Goal: Information Seeking & Learning: Learn about a topic

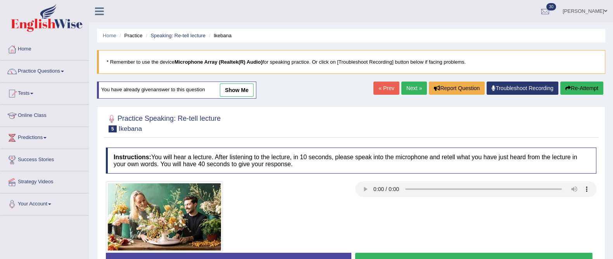
click at [27, 95] on link "Tests" at bounding box center [44, 92] width 88 height 19
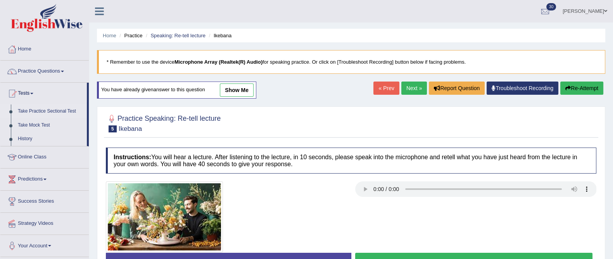
click at [28, 109] on link "Take Practice Sectional Test" at bounding box center [50, 111] width 73 height 14
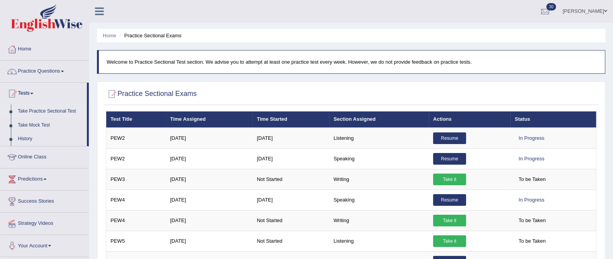
click at [33, 93] on span at bounding box center [31, 94] width 3 height 2
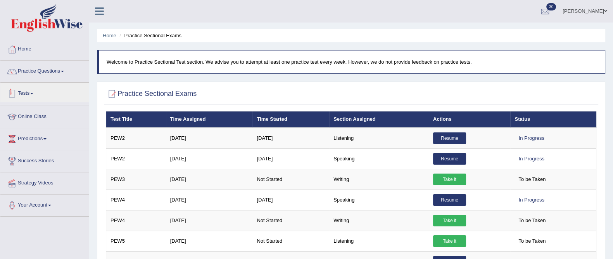
click at [64, 71] on span at bounding box center [62, 72] width 3 height 2
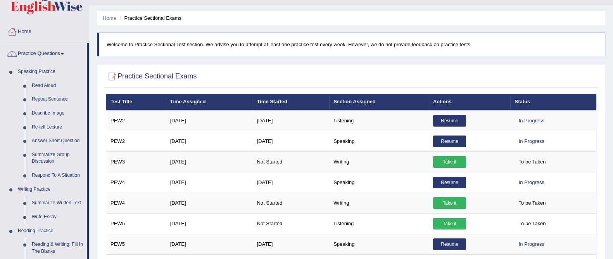
scroll to position [16, 0]
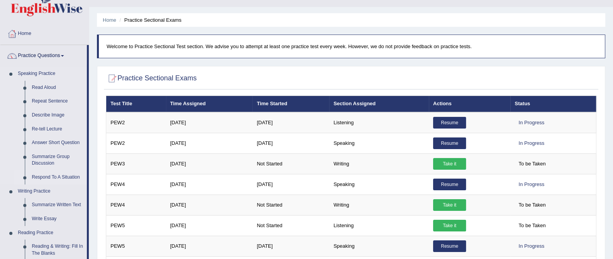
click at [62, 180] on link "Respond To A Situation" at bounding box center [57, 177] width 59 height 14
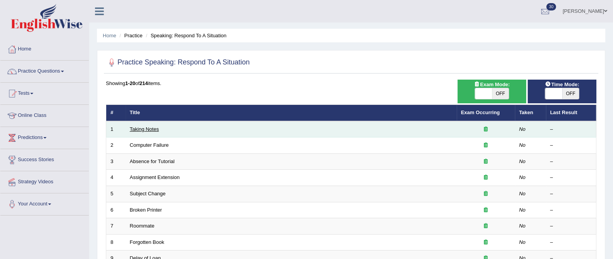
click at [141, 126] on link "Taking Notes" at bounding box center [144, 129] width 29 height 6
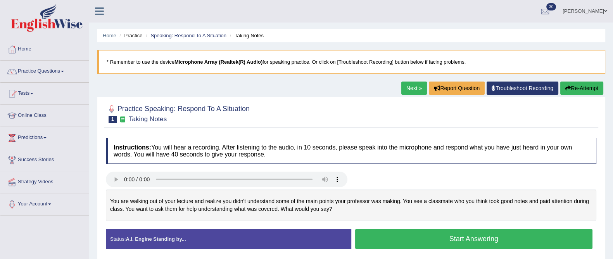
click at [478, 239] on button "Start Answering" at bounding box center [474, 239] width 238 height 20
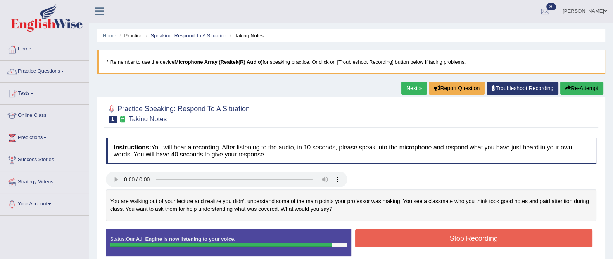
click at [510, 257] on div "Status: Our A.I. Engine is now listening to your voice. Start Answering Stop Re…" at bounding box center [351, 246] width 491 height 35
click at [502, 240] on button "Stop Recording" at bounding box center [474, 238] width 238 height 18
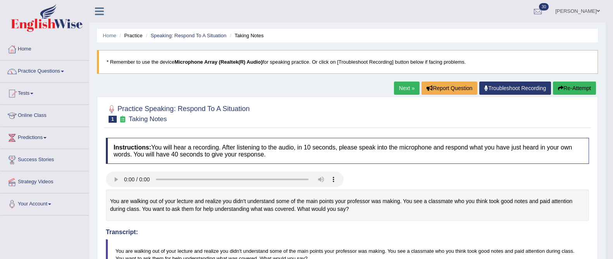
click at [400, 85] on link "Next »" at bounding box center [407, 87] width 26 height 13
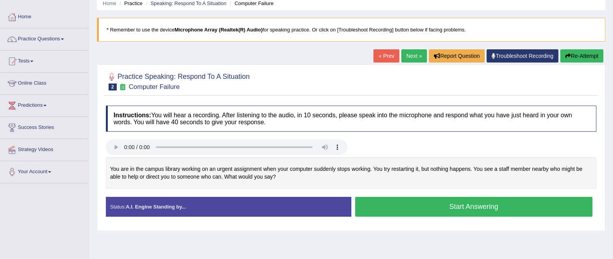
scroll to position [36, 0]
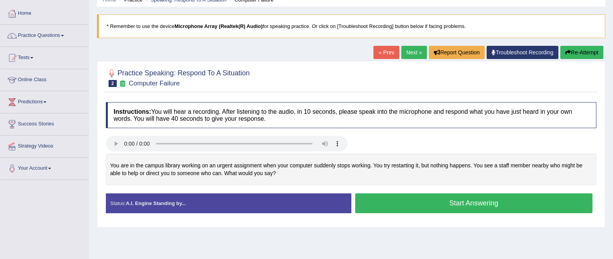
click at [467, 202] on button "Start Answering" at bounding box center [474, 203] width 238 height 20
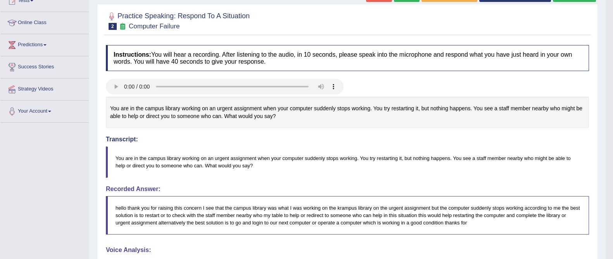
scroll to position [0, 0]
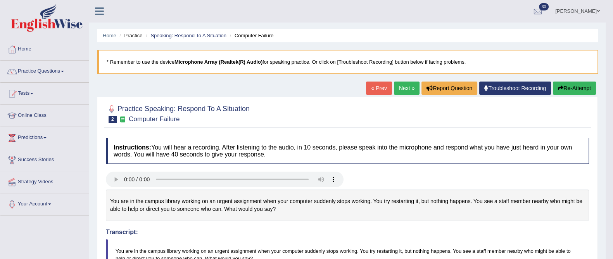
click at [412, 88] on link "Next »" at bounding box center [407, 87] width 26 height 13
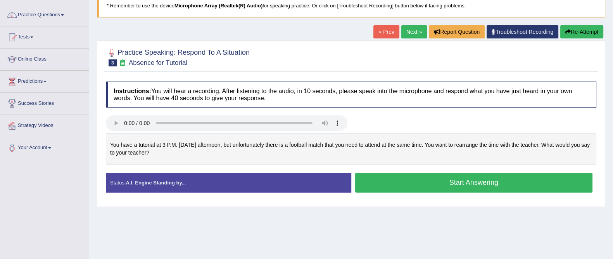
click at [494, 179] on button "Start Answering" at bounding box center [474, 183] width 238 height 20
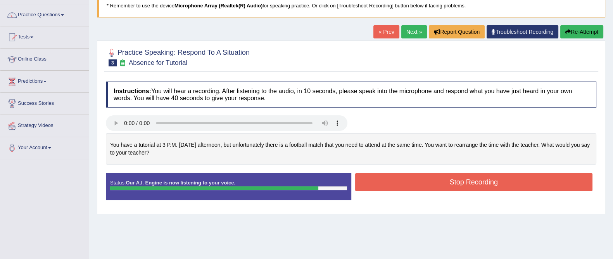
click at [475, 187] on button "Stop Recording" at bounding box center [474, 182] width 238 height 18
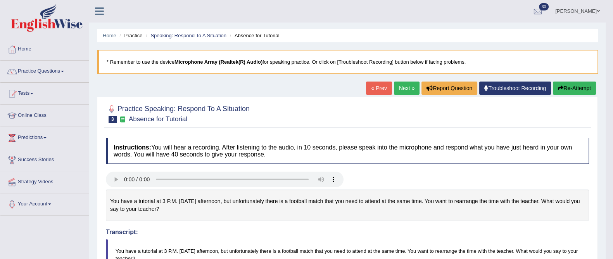
click at [58, 74] on link "Practice Questions" at bounding box center [44, 69] width 88 height 19
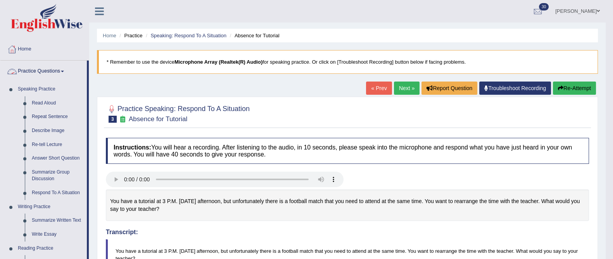
click at [221, 151] on h4 "Instructions: You will hear a recording. After listening to the audio, in 10 se…" at bounding box center [347, 151] width 483 height 26
click at [64, 72] on span at bounding box center [62, 72] width 3 height 2
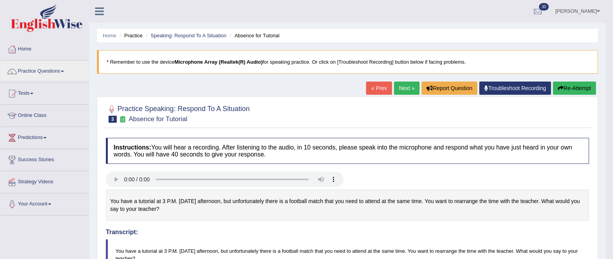
click at [43, 96] on link "Tests" at bounding box center [44, 92] width 88 height 19
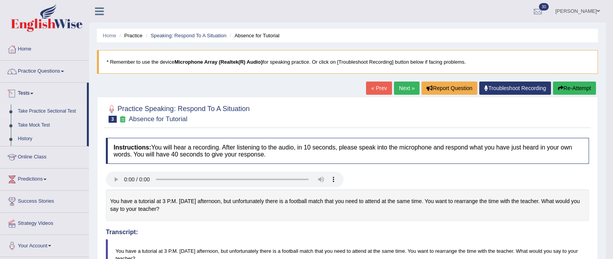
click at [63, 114] on link "Take Practice Sectional Test" at bounding box center [50, 111] width 73 height 14
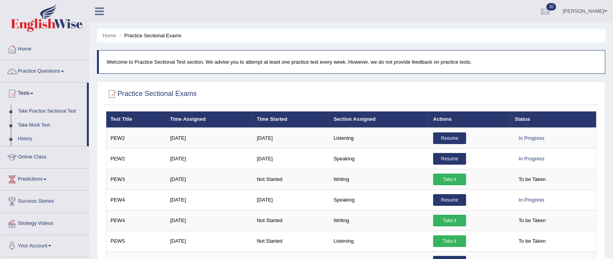
click at [539, 9] on div at bounding box center [545, 12] width 12 height 12
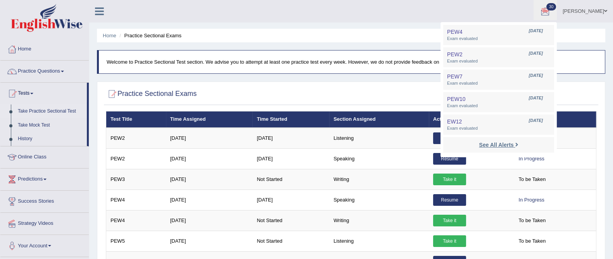
click at [503, 146] on strong "See All Alerts" at bounding box center [496, 145] width 35 height 6
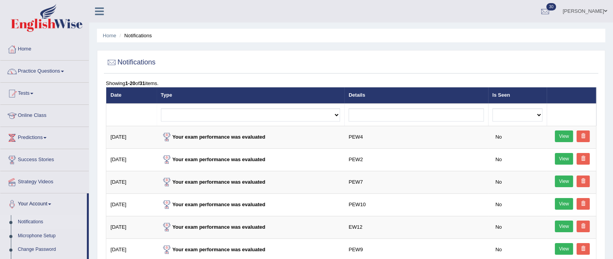
click at [45, 95] on link "Tests" at bounding box center [44, 92] width 88 height 19
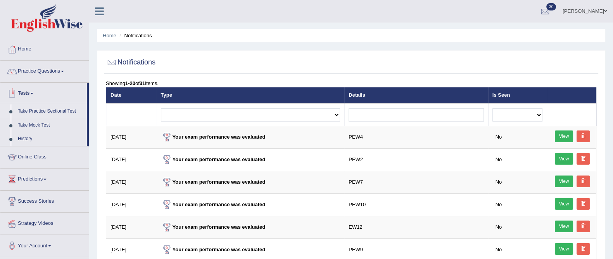
click at [68, 112] on link "Take Practice Sectional Test" at bounding box center [50, 111] width 73 height 14
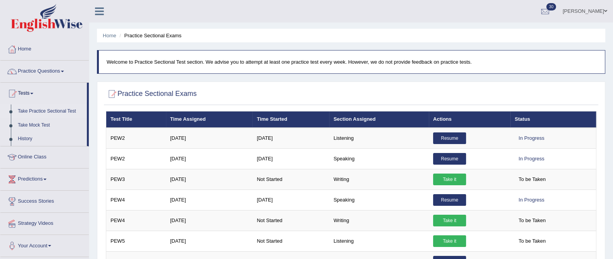
click at [593, 8] on link "[PERSON_NAME]" at bounding box center [585, 10] width 56 height 20
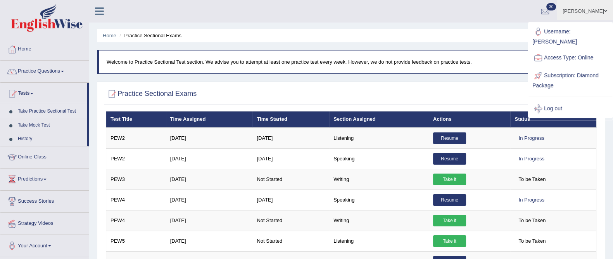
click at [559, 102] on link "Log out" at bounding box center [571, 109] width 84 height 18
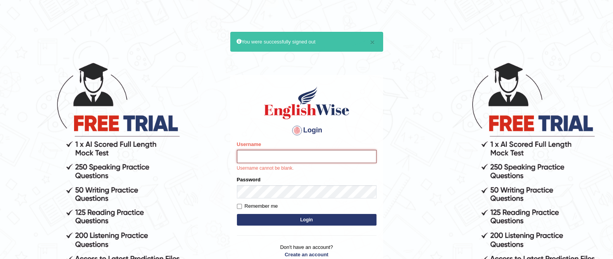
click at [305, 157] on input "Username" at bounding box center [307, 156] width 140 height 13
type input "Raji_S"
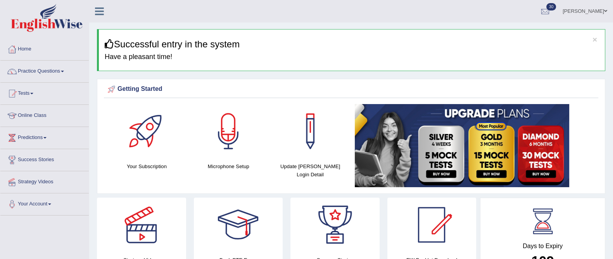
click at [53, 76] on link "Practice Questions" at bounding box center [44, 69] width 88 height 19
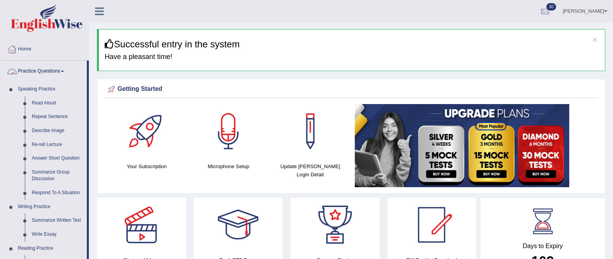
click at [64, 71] on span at bounding box center [62, 72] width 3 height 2
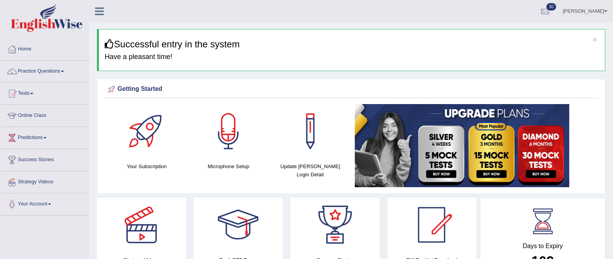
click at [47, 97] on link "Tests" at bounding box center [44, 92] width 88 height 19
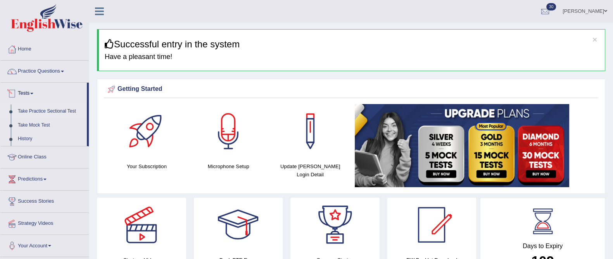
click at [63, 112] on link "Take Practice Sectional Test" at bounding box center [50, 111] width 73 height 14
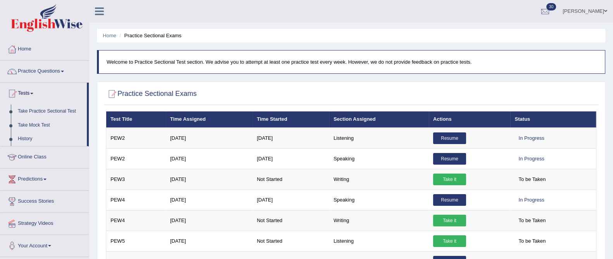
click at [33, 93] on span at bounding box center [31, 94] width 3 height 2
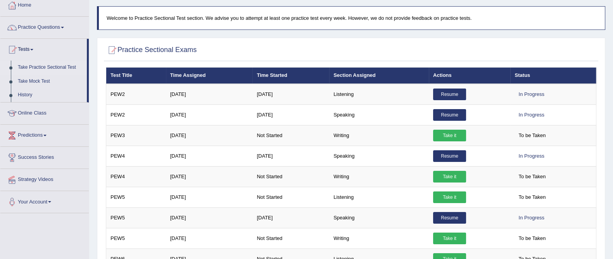
scroll to position [47, 0]
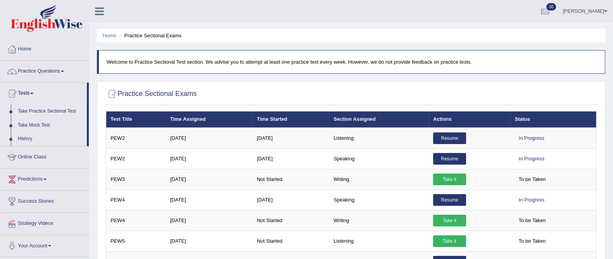
click at [64, 71] on span at bounding box center [62, 72] width 3 height 2
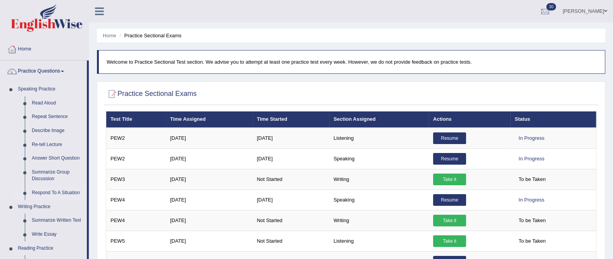
click at [64, 195] on link "Respond To A Situation" at bounding box center [57, 193] width 59 height 14
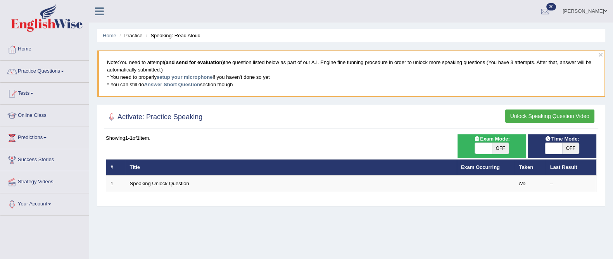
click at [54, 71] on link "Practice Questions" at bounding box center [44, 69] width 88 height 19
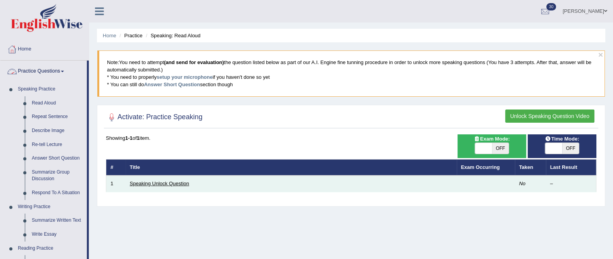
click at [166, 182] on link "Speaking Unlock Question" at bounding box center [159, 183] width 59 height 6
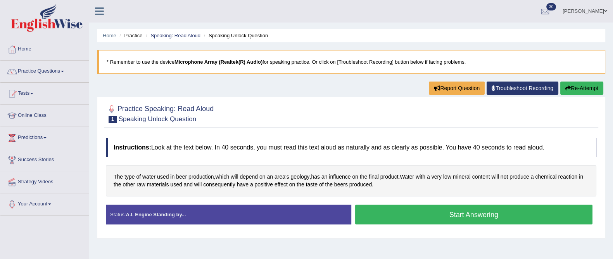
click at [399, 213] on button "Start Answering" at bounding box center [474, 214] width 238 height 20
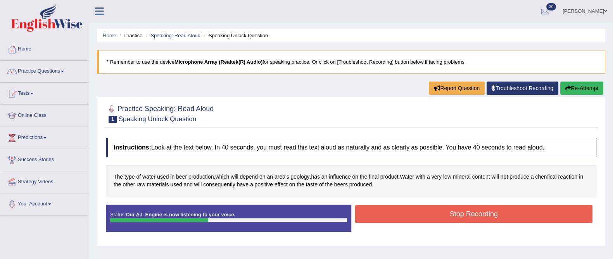
click at [437, 215] on button "Stop Recording" at bounding box center [474, 214] width 238 height 18
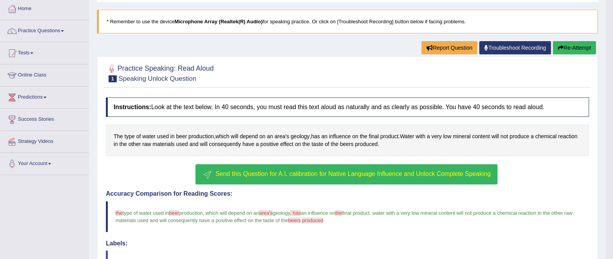
scroll to position [191, 0]
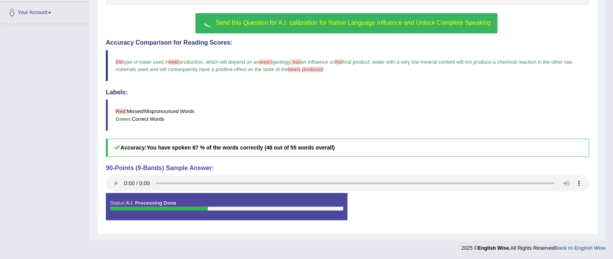
click at [397, 21] on span "Send this Question for A.I. calibration for Native Language Influence and Unloc…" at bounding box center [353, 22] width 275 height 7
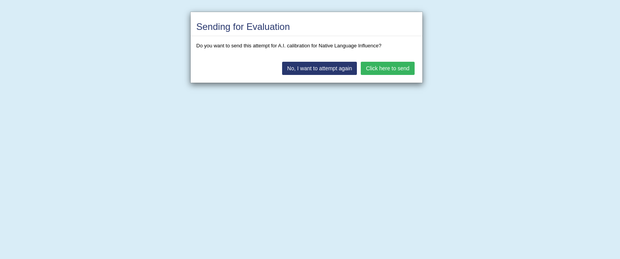
click at [390, 71] on button "Click here to send" at bounding box center [388, 68] width 54 height 13
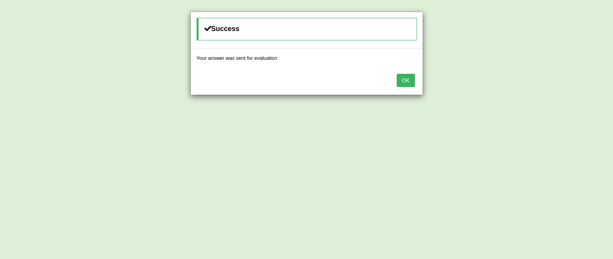
click at [403, 86] on button "OK" at bounding box center [406, 80] width 18 height 13
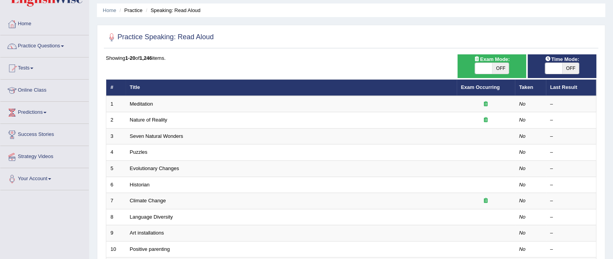
scroll to position [31, 0]
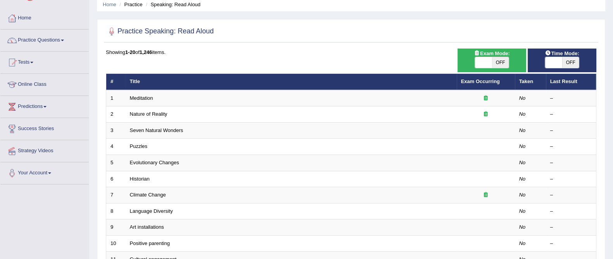
click at [53, 41] on link "Practice Questions" at bounding box center [44, 38] width 88 height 19
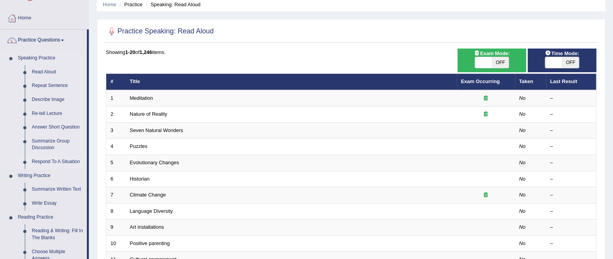
click at [68, 163] on link "Respond To A Situation" at bounding box center [57, 162] width 59 height 14
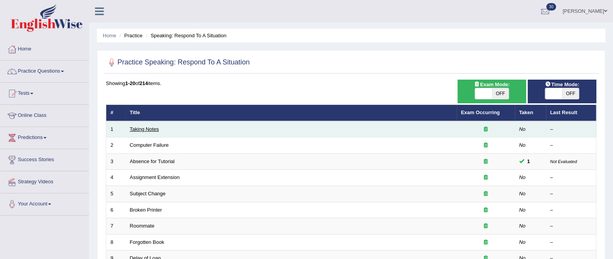
click at [150, 126] on link "Taking Notes" at bounding box center [144, 129] width 29 height 6
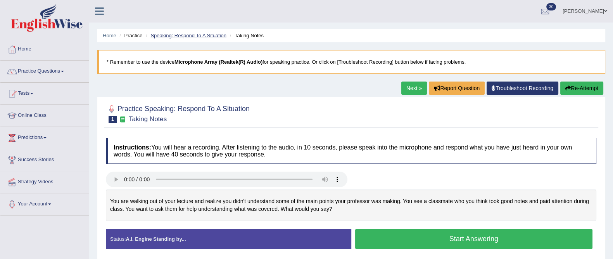
click at [189, 36] on link "Speaking: Respond To A Situation" at bounding box center [188, 36] width 76 height 6
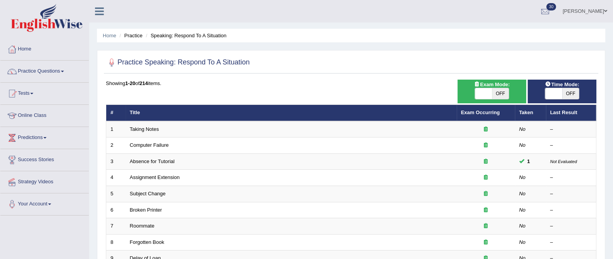
click at [500, 91] on span "OFF" at bounding box center [500, 93] width 17 height 11
checkbox input "true"
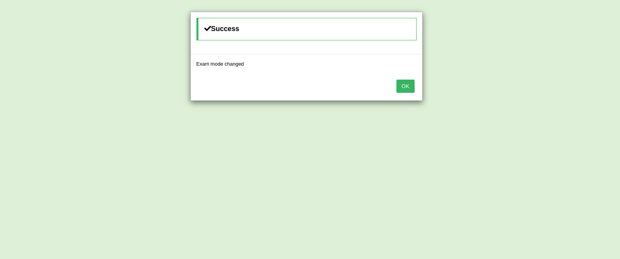
click at [404, 90] on button "OK" at bounding box center [406, 85] width 18 height 13
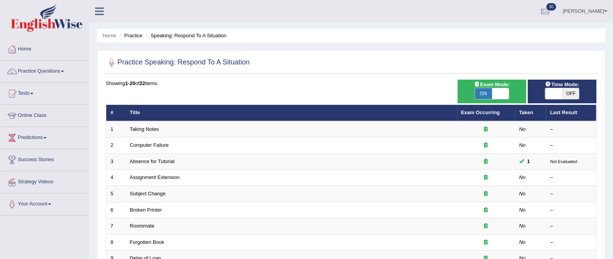
click at [567, 85] on span "Time Mode:" at bounding box center [562, 84] width 40 height 8
click at [565, 95] on span "OFF" at bounding box center [570, 93] width 17 height 11
checkbox input "true"
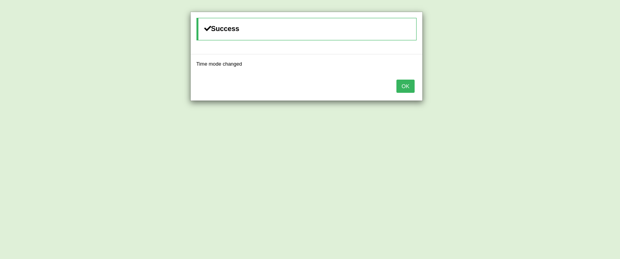
click at [406, 90] on button "OK" at bounding box center [406, 85] width 18 height 13
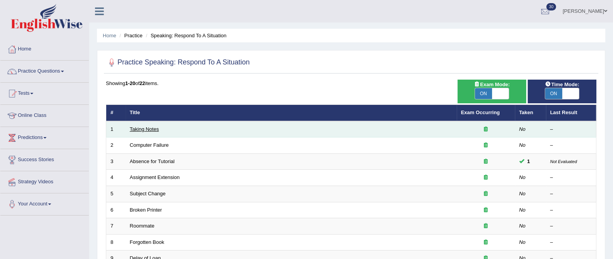
click at [144, 129] on link "Taking Notes" at bounding box center [144, 129] width 29 height 6
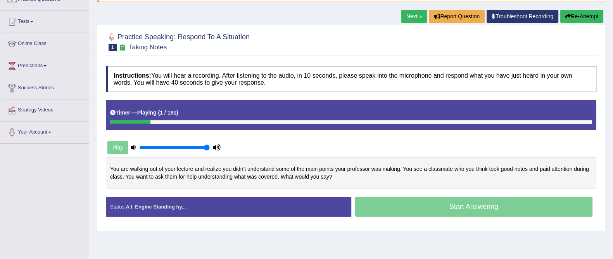
scroll to position [100, 0]
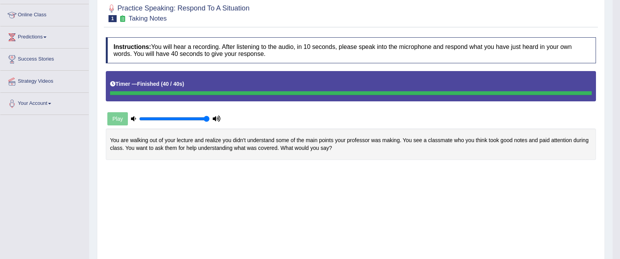
click at [0, 0] on div "Saving your answer..." at bounding box center [0, 0] width 0 height 0
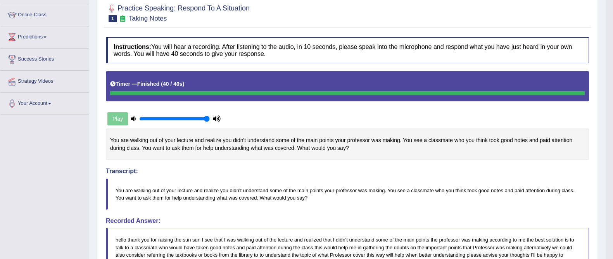
scroll to position [0, 0]
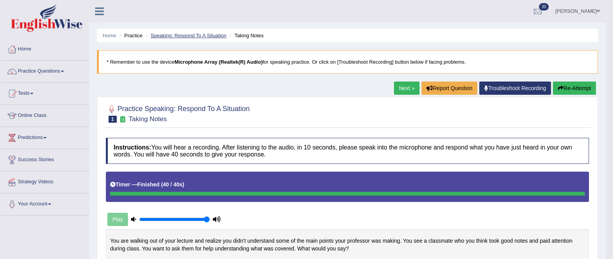
click at [188, 34] on link "Speaking: Respond To A Situation" at bounding box center [188, 36] width 76 height 6
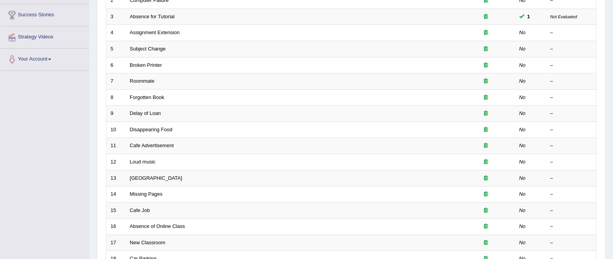
scroll to position [162, 0]
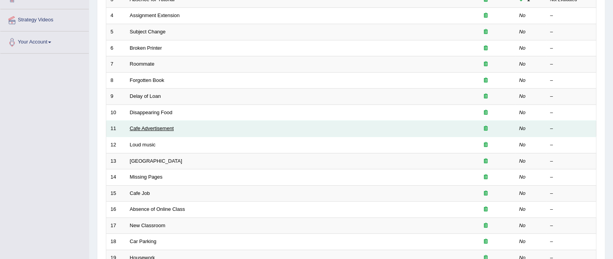
click at [143, 130] on link "Cafe Advertisement" at bounding box center [152, 128] width 44 height 6
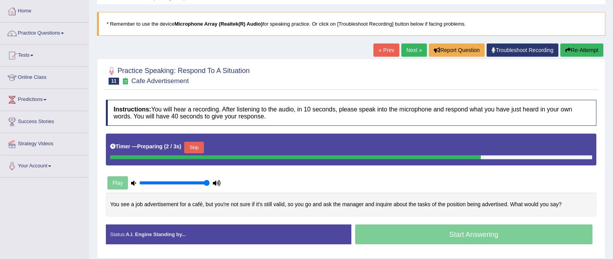
scroll to position [79, 0]
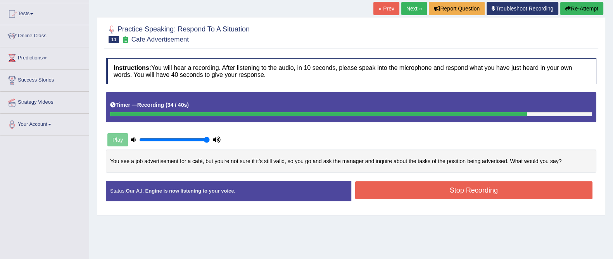
click at [445, 190] on button "Stop Recording" at bounding box center [474, 190] width 238 height 18
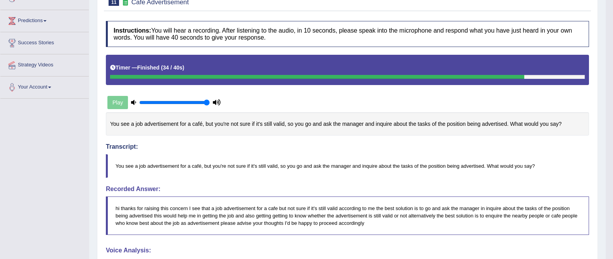
scroll to position [0, 0]
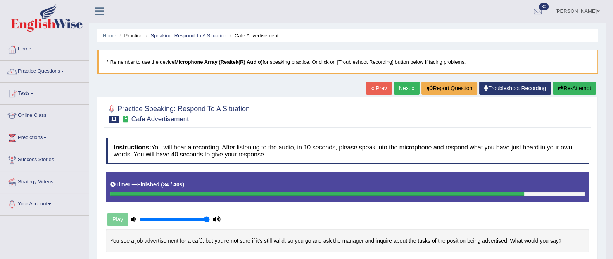
click at [399, 88] on link "Next »" at bounding box center [407, 87] width 26 height 13
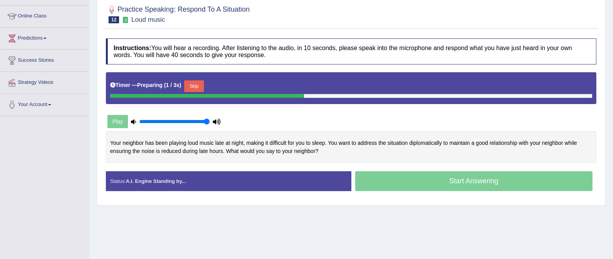
scroll to position [100, 0]
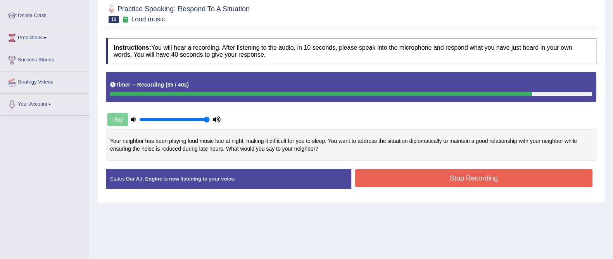
click at [534, 176] on button "Stop Recording" at bounding box center [474, 178] width 238 height 18
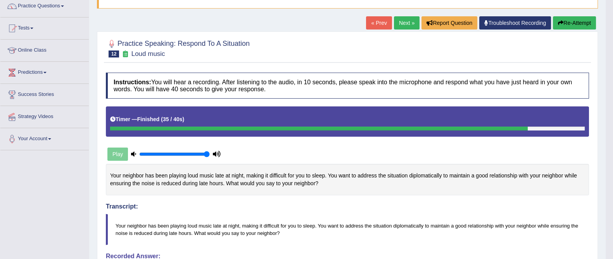
scroll to position [59, 0]
